Goal: Information Seeking & Learning: Check status

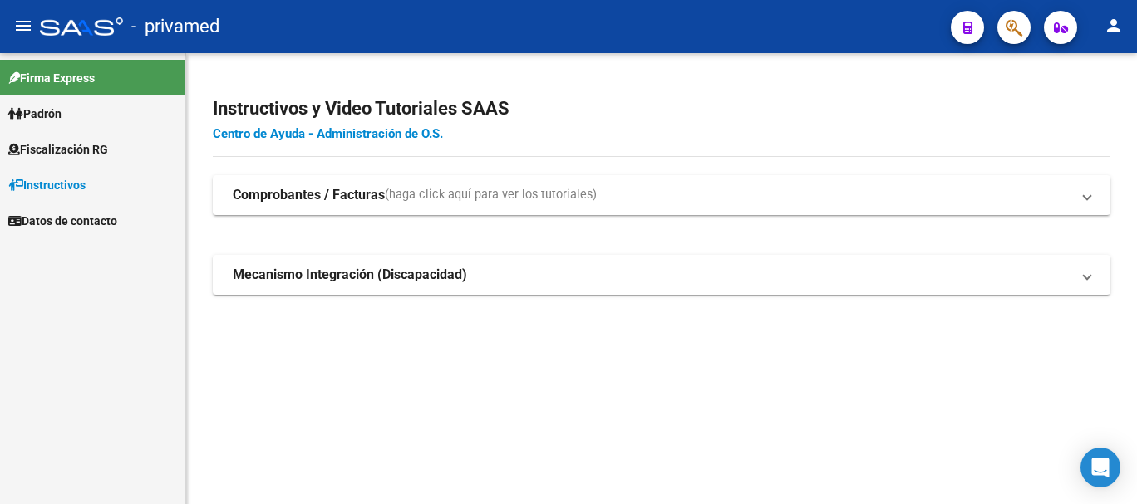
click at [1025, 34] on button "button" at bounding box center [1013, 27] width 33 height 33
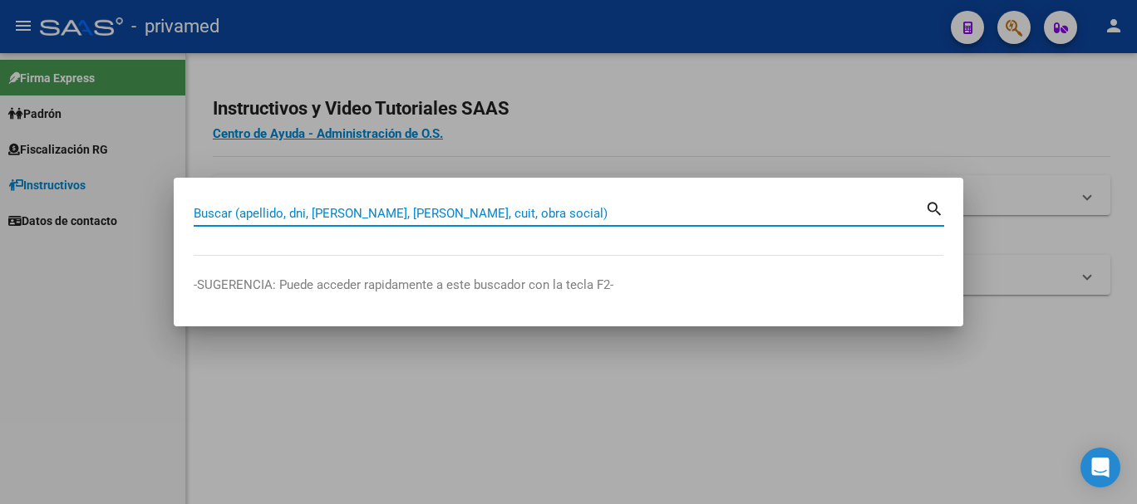
paste input "27572573384"
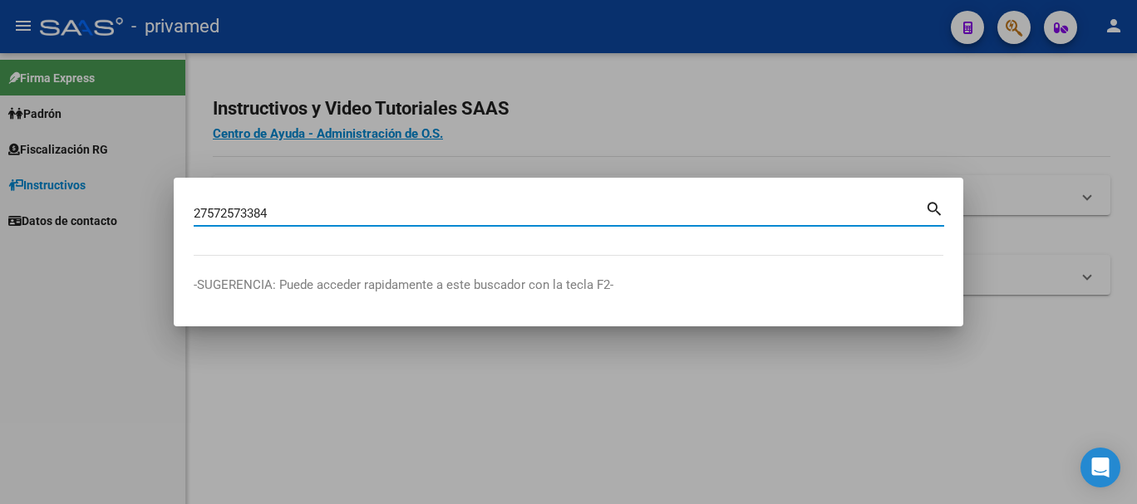
type input "27572573384"
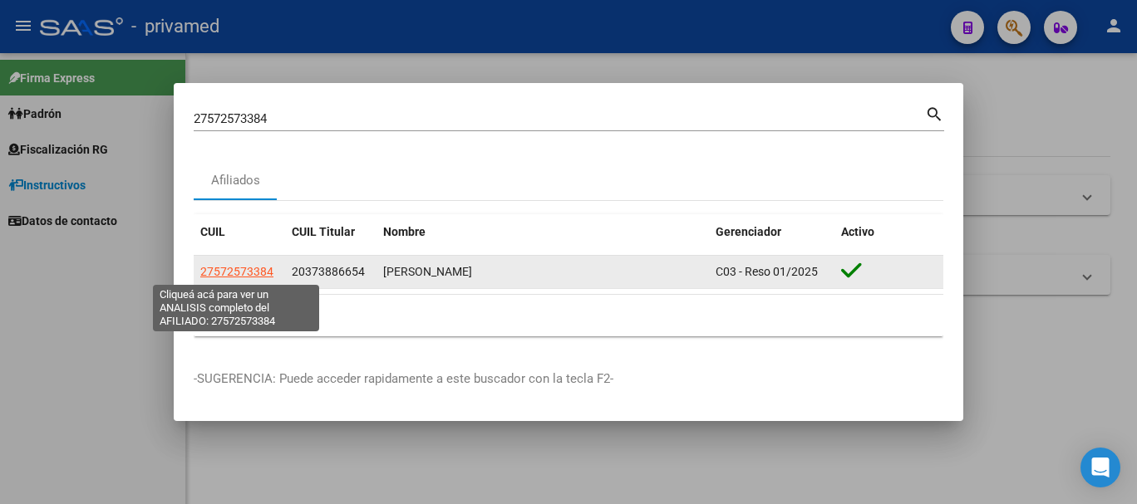
click at [255, 276] on span "27572573384" at bounding box center [236, 271] width 73 height 13
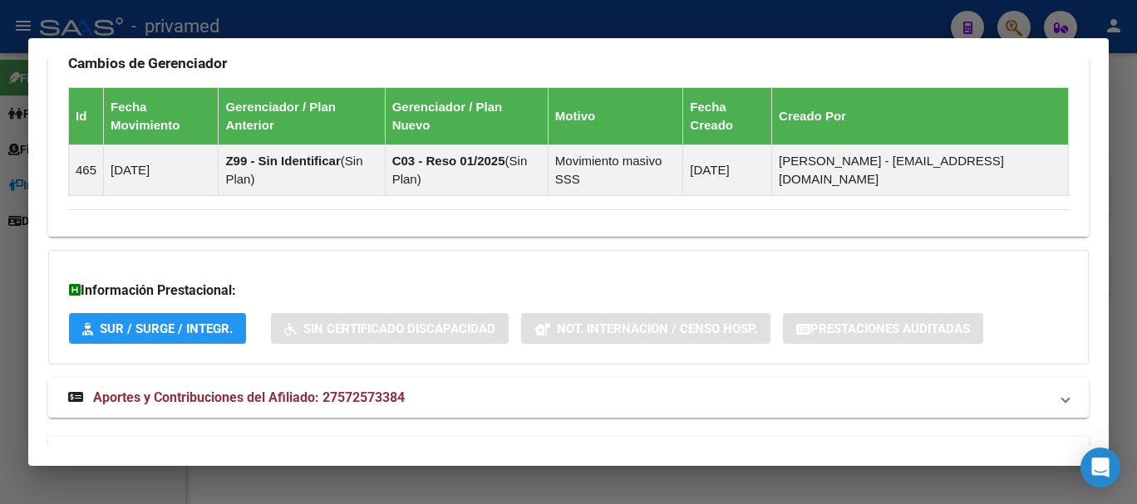
scroll to position [1150, 0]
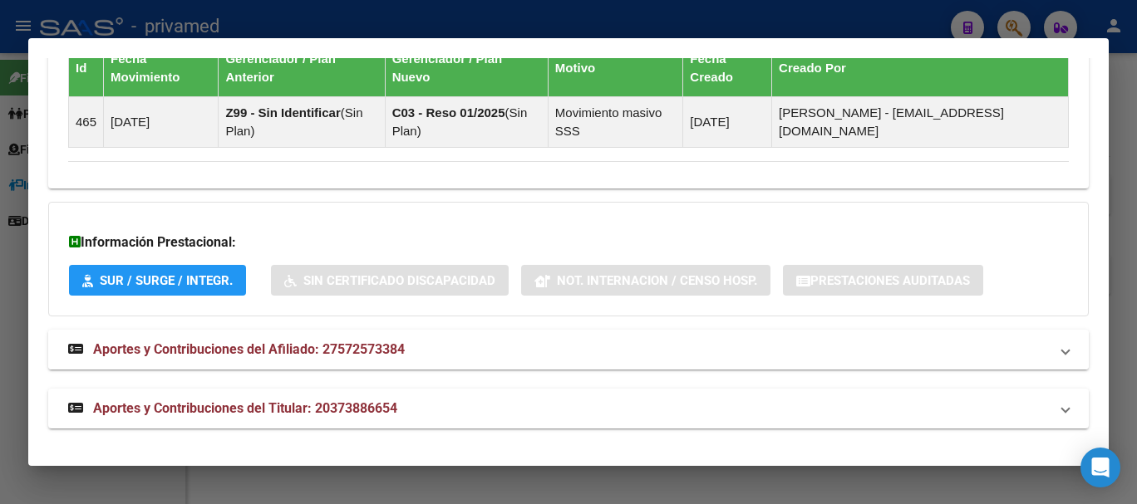
click at [356, 350] on span "Aportes y Contribuciones del Afiliado: 27572573384" at bounding box center [249, 350] width 312 height 16
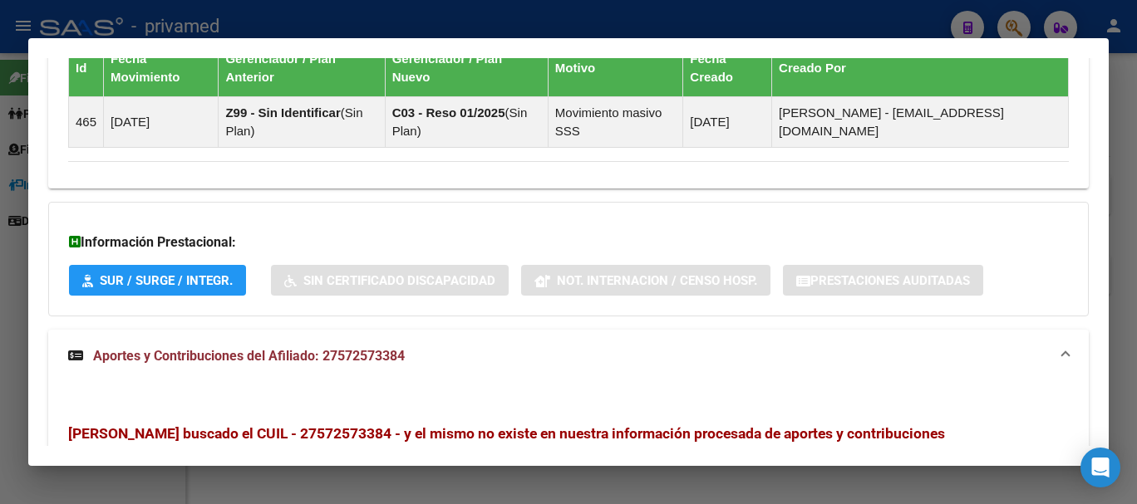
click at [356, 343] on mat-expansion-panel-header "Aportes y Contribuciones del Afiliado: 27572573384" at bounding box center [568, 356] width 1040 height 53
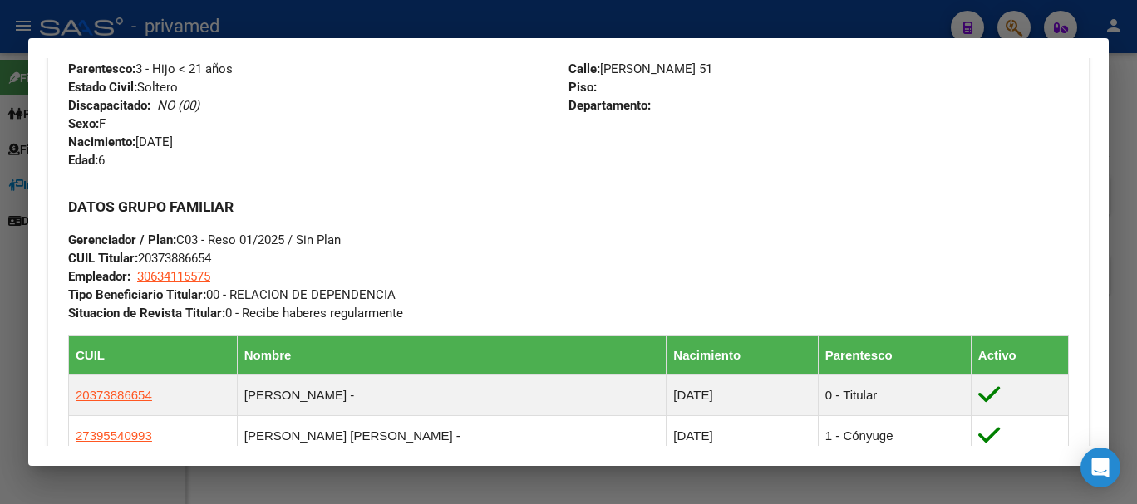
scroll to position [735, 0]
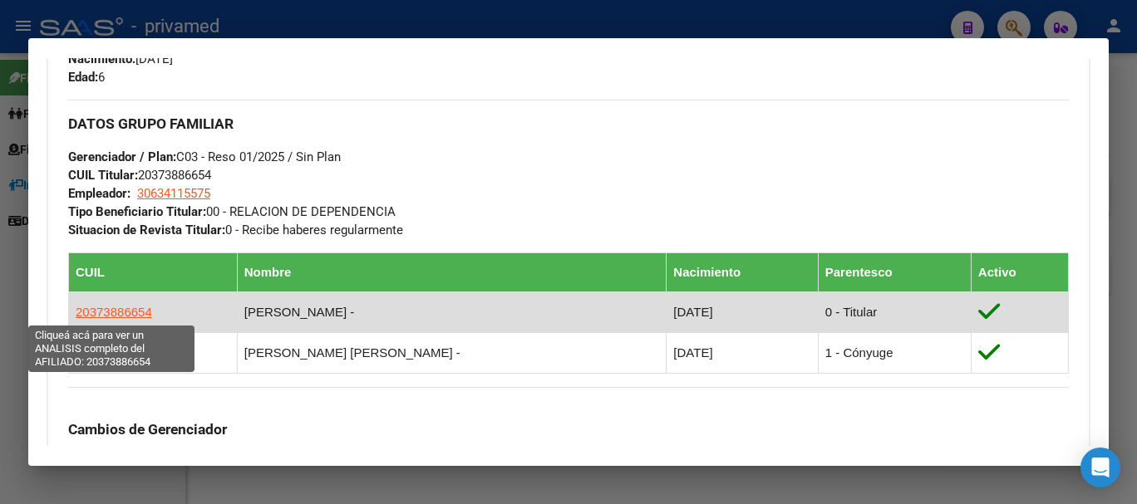
click at [107, 313] on span "20373886654" at bounding box center [114, 312] width 76 height 14
type textarea "20373886654"
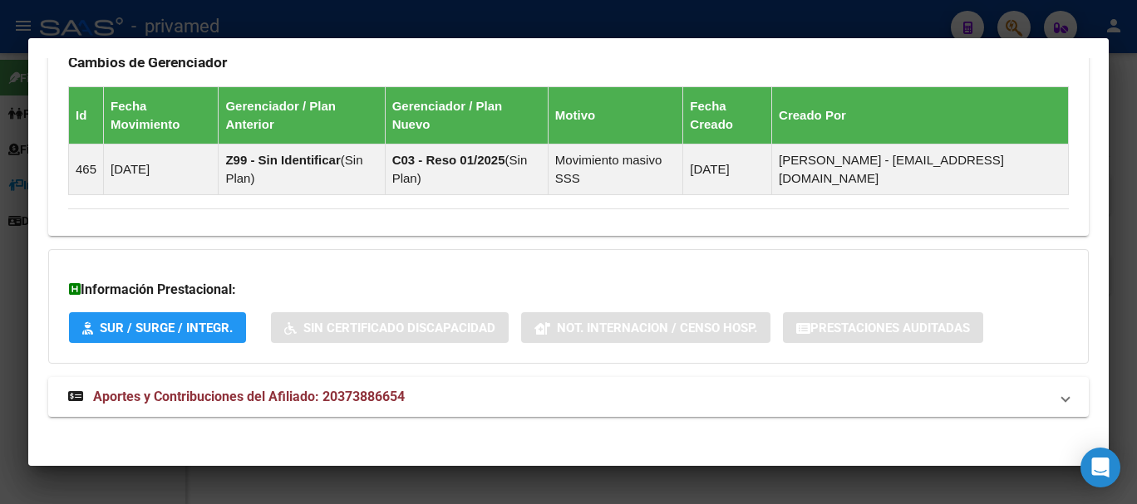
scroll to position [1110, 0]
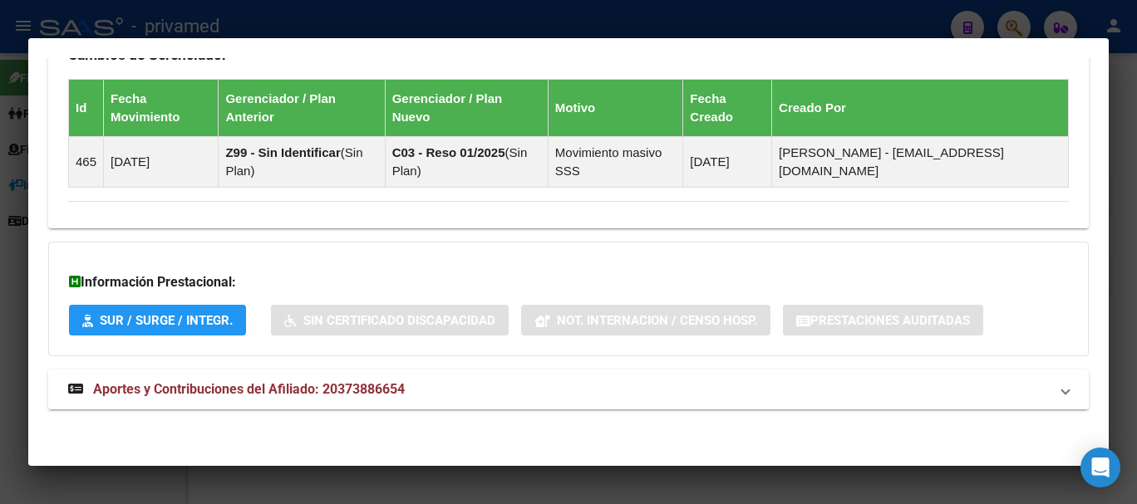
click at [285, 403] on mat-expansion-panel-header "Aportes y Contribuciones del Afiliado: 20373886654" at bounding box center [568, 390] width 1040 height 40
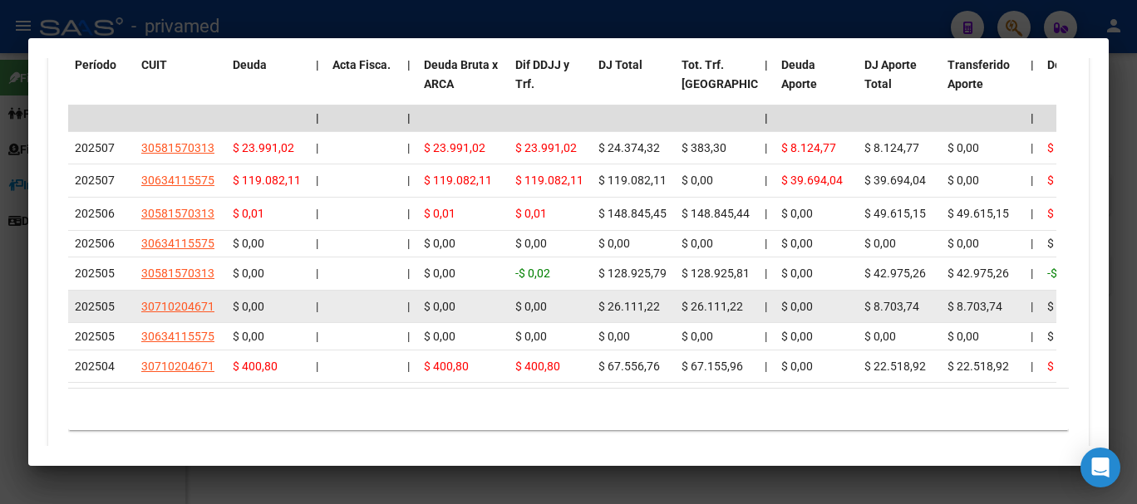
scroll to position [1769, 0]
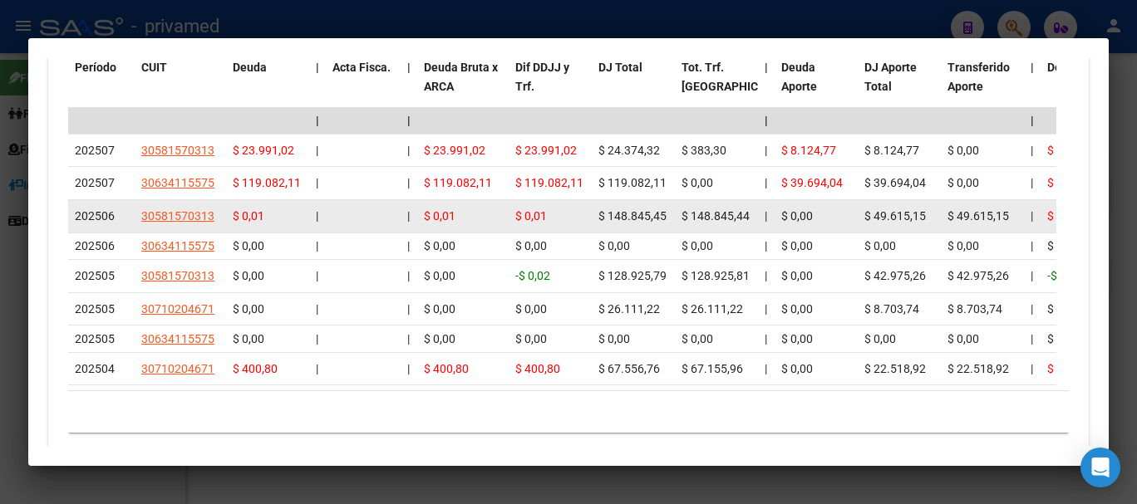
drag, startPoint x: 650, startPoint y: 219, endPoint x: 600, endPoint y: 219, distance: 49.9
click at [600, 219] on span "$ 148.845,45" at bounding box center [632, 215] width 68 height 13
click at [632, 219] on span "$ 148.845,45" at bounding box center [632, 215] width 68 height 13
drag, startPoint x: 671, startPoint y: 221, endPoint x: 602, endPoint y: 223, distance: 69.0
click at [602, 223] on datatable-body-cell "$ 148.845,45" at bounding box center [633, 216] width 83 height 32
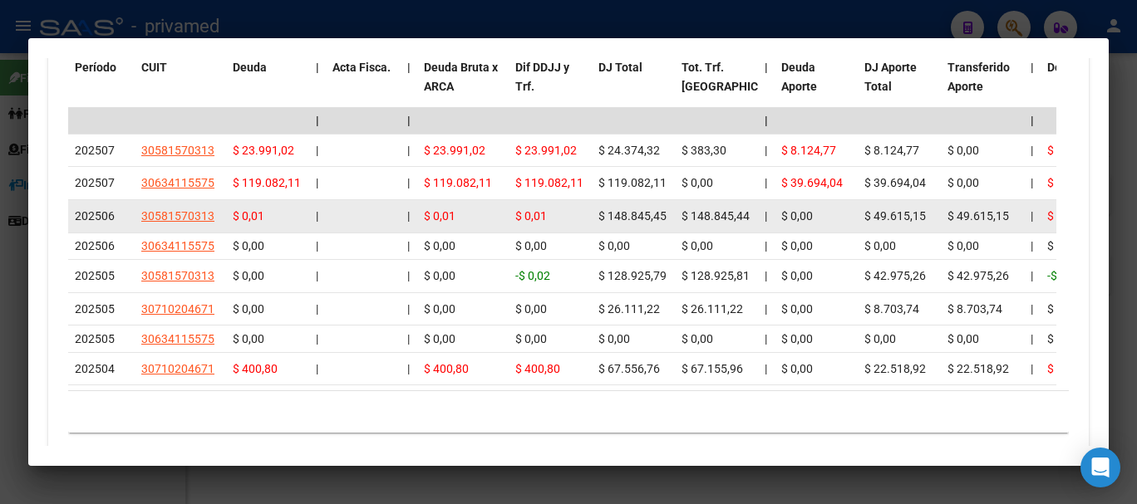
click at [630, 223] on span "$ 148.845,45" at bounding box center [632, 215] width 68 height 13
drag, startPoint x: 673, startPoint y: 216, endPoint x: 600, endPoint y: 215, distance: 73.1
click at [600, 215] on datatable-body-cell "$ 148.845,45" at bounding box center [633, 216] width 83 height 32
click at [604, 215] on span "$ 148.845,45" at bounding box center [632, 215] width 68 height 13
drag, startPoint x: 669, startPoint y: 218, endPoint x: 593, endPoint y: 219, distance: 75.6
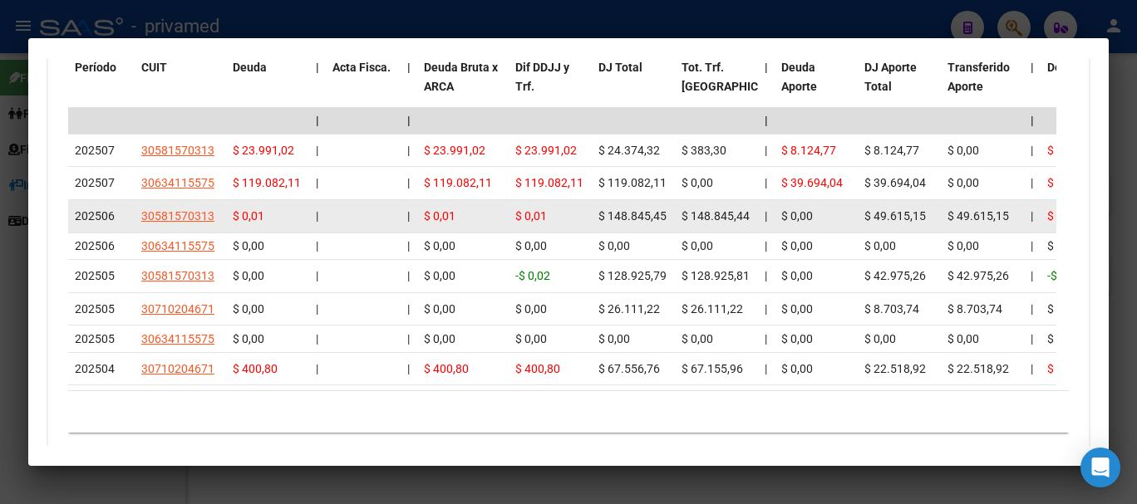
click at [593, 219] on datatable-body-cell "$ 148.845,45" at bounding box center [633, 216] width 83 height 32
